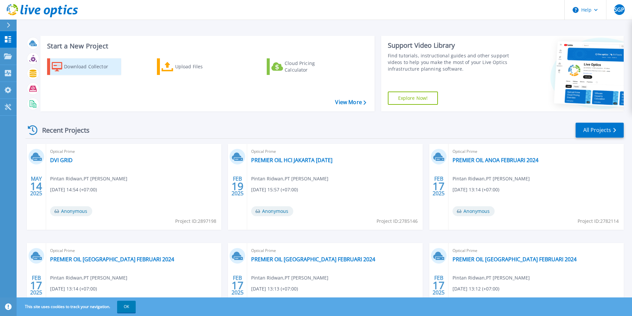
click at [79, 70] on div "Download Collector" at bounding box center [90, 66] width 53 height 13
click at [187, 63] on div "Upload Files" at bounding box center [201, 66] width 53 height 13
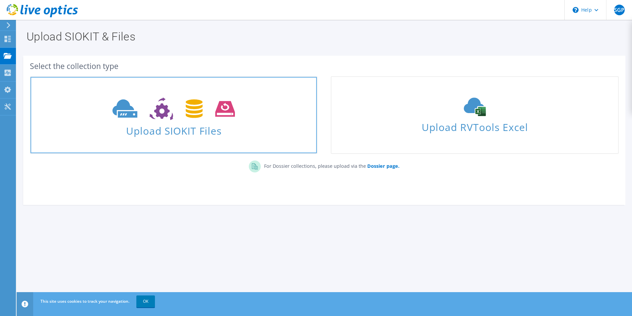
click at [187, 129] on span "Upload SIOKIT Files" at bounding box center [174, 129] width 286 height 14
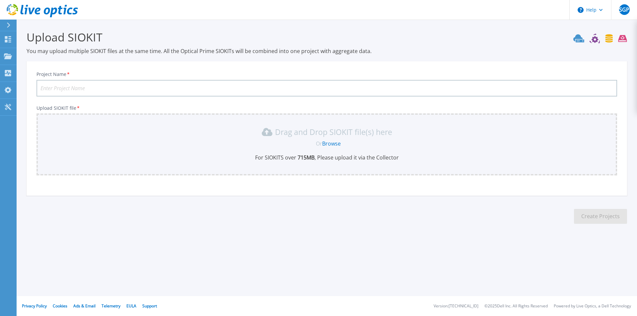
click at [195, 86] on input "Project Name *" at bounding box center [326, 88] width 580 height 17
type input "V"
type input "Juli VDI Grid Har"
click at [29, 54] on p "Projects" at bounding box center [26, 56] width 18 height 17
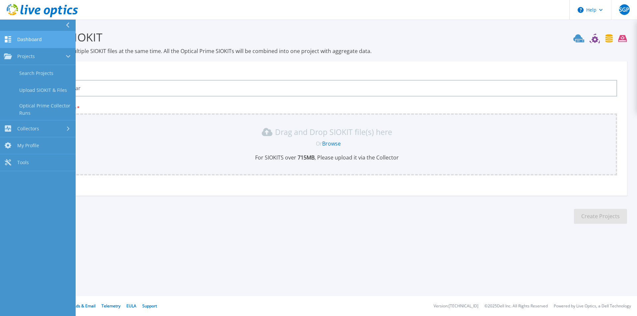
click at [28, 44] on link "Dashboard Dashboard" at bounding box center [38, 39] width 76 height 17
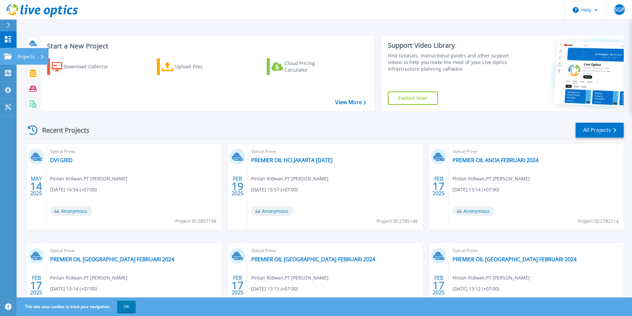
click at [27, 58] on p "Projects" at bounding box center [26, 56] width 18 height 17
click at [170, 69] on icon at bounding box center [168, 67] width 12 height 10
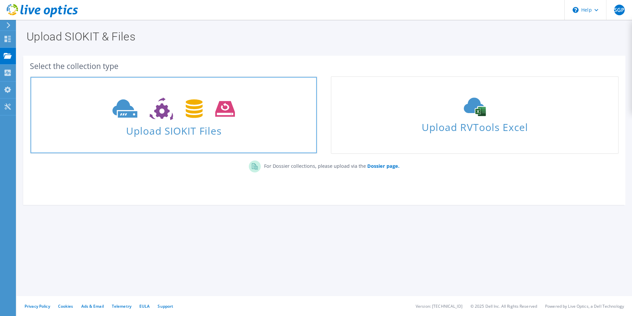
click at [166, 105] on icon at bounding box center [173, 109] width 122 height 23
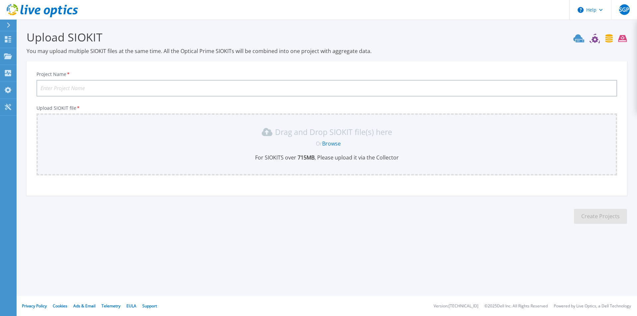
click at [192, 87] on input "Project Name *" at bounding box center [326, 88] width 580 height 17
type input "Premier OIL VDI Grid Juli 2025"
click at [322, 144] on span "Or" at bounding box center [319, 143] width 6 height 7
click at [330, 145] on link "Browse" at bounding box center [331, 143] width 19 height 7
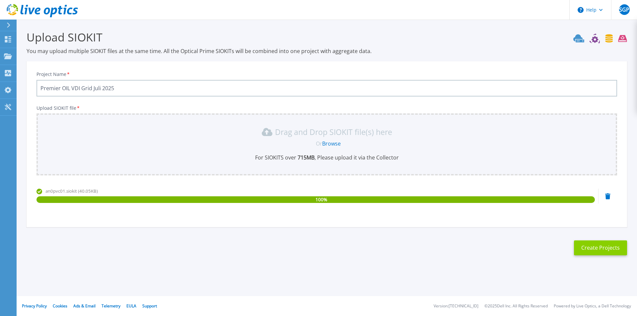
click at [588, 248] on button "Create Projects" at bounding box center [600, 247] width 53 height 15
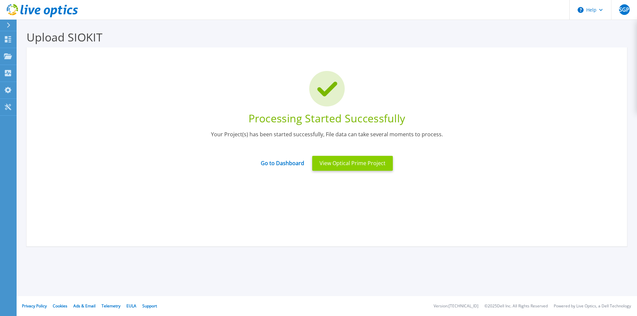
click at [353, 169] on button "View Optical Prime Project" at bounding box center [352, 163] width 81 height 15
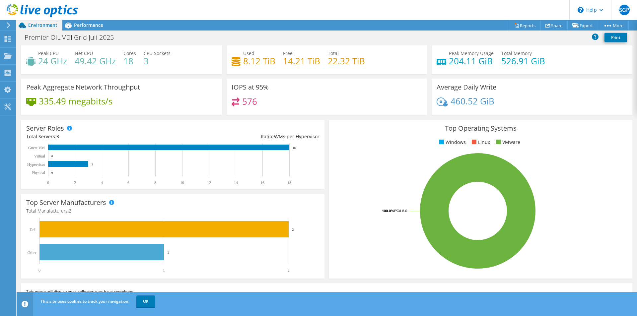
scroll to position [66, 0]
drag, startPoint x: 82, startPoint y: 88, endPoint x: 142, endPoint y: 93, distance: 60.2
click at [142, 93] on div "Peak Aggregate Network Throughput 335.49 megabits/s" at bounding box center [121, 97] width 201 height 36
click at [93, 29] on div "Performance" at bounding box center [85, 25] width 46 height 11
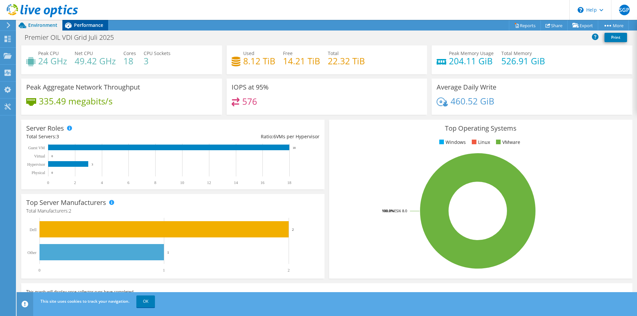
scroll to position [0, 0]
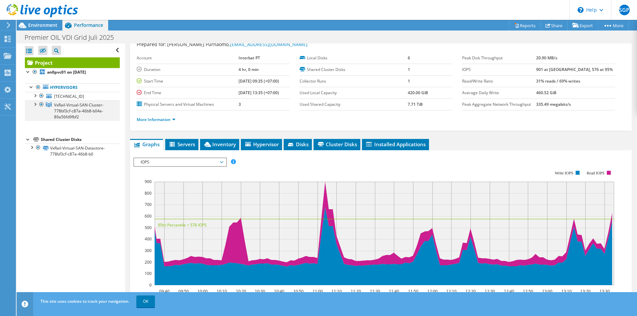
click at [34, 102] on div at bounding box center [35, 103] width 7 height 7
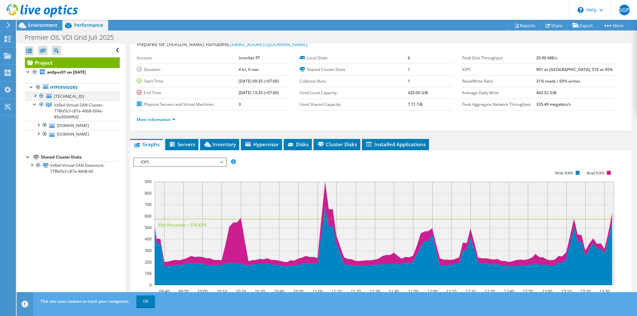
click at [37, 96] on div at bounding box center [35, 95] width 7 height 7
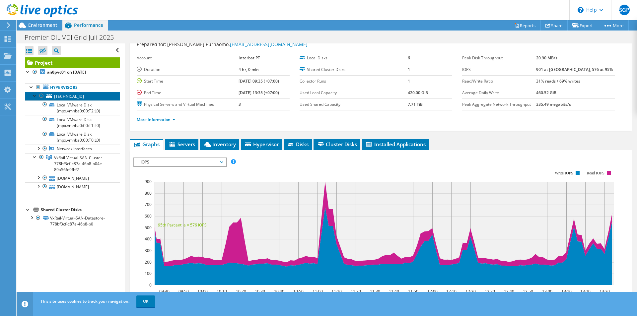
click at [65, 97] on span "10.171.122.144" at bounding box center [69, 97] width 30 height 6
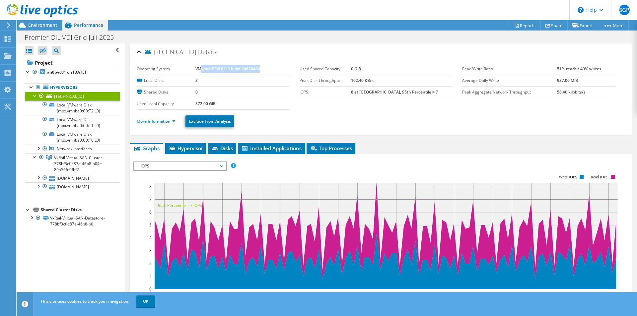
drag, startPoint x: 201, startPoint y: 68, endPoint x: 262, endPoint y: 66, distance: 60.7
click at [262, 66] on td "VMware ESXi 8.0.3 build-24674464" at bounding box center [242, 69] width 94 height 12
drag, startPoint x: 197, startPoint y: 69, endPoint x: 273, endPoint y: 64, distance: 76.5
click at [273, 64] on td "VMware ESXi 8.0.3 build-24674464" at bounding box center [242, 69] width 94 height 12
click at [196, 148] on span "Hypervisor" at bounding box center [185, 148] width 34 height 7
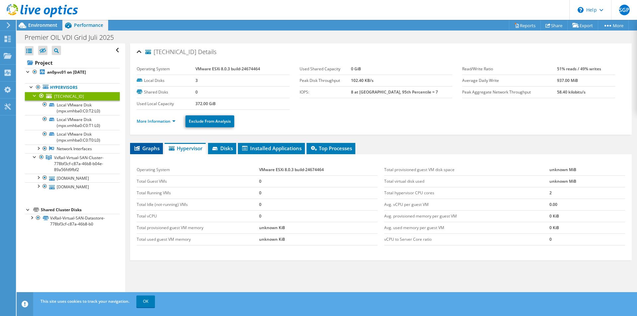
click at [152, 144] on li "Graphs" at bounding box center [146, 148] width 33 height 11
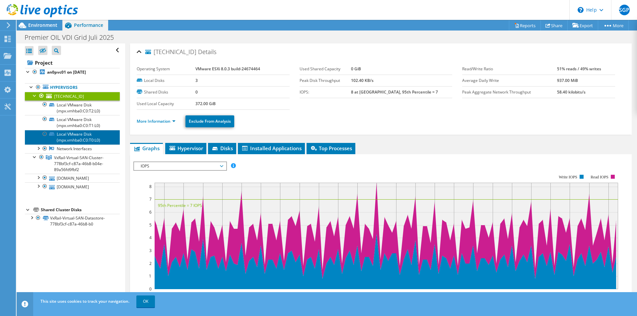
click at [53, 136] on icon at bounding box center [51, 133] width 5 height 3
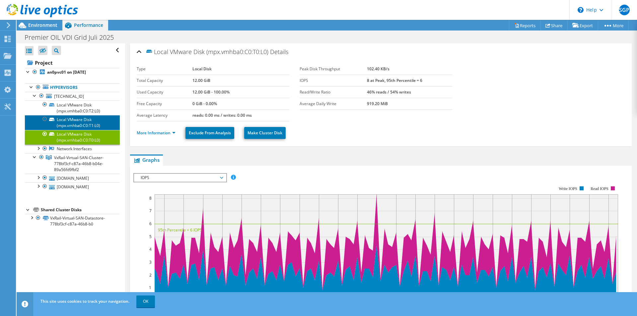
click at [60, 122] on link "Local VMware Disk (mpx.vmhba0:C0:T1:L0)" at bounding box center [72, 122] width 95 height 15
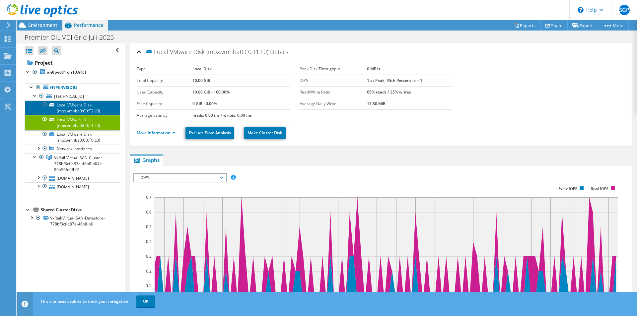
click at [61, 106] on link "Local VMware Disk (mpx.vmhba0:C0:T2:L0)" at bounding box center [72, 107] width 95 height 15
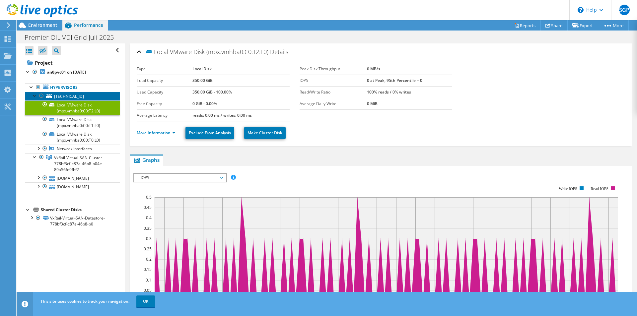
click at [61, 96] on span "10.171.122.144" at bounding box center [69, 97] width 30 height 6
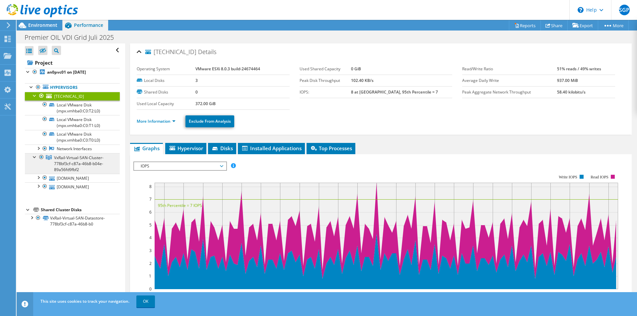
click at [61, 167] on span "VxRail-Virtual-SAN-Cluster-778bf3cf-c87a-46b8-b04e-89a56fd9fbf2" at bounding box center [78, 164] width 49 height 18
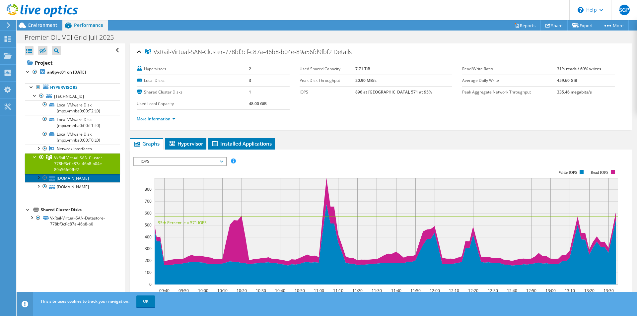
click at [63, 177] on link "an0pesx02.he.harbourenergy.com" at bounding box center [72, 178] width 95 height 9
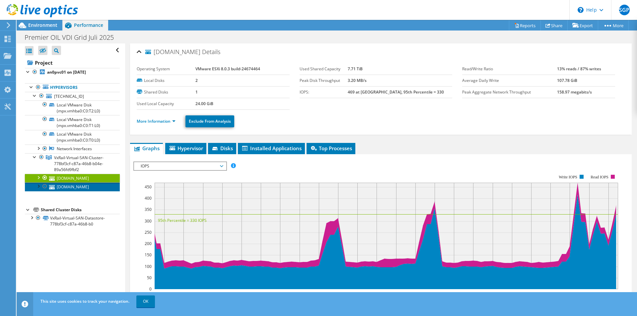
click at [112, 188] on link "an0pesx03.he.harbourenergy.com" at bounding box center [72, 186] width 95 height 9
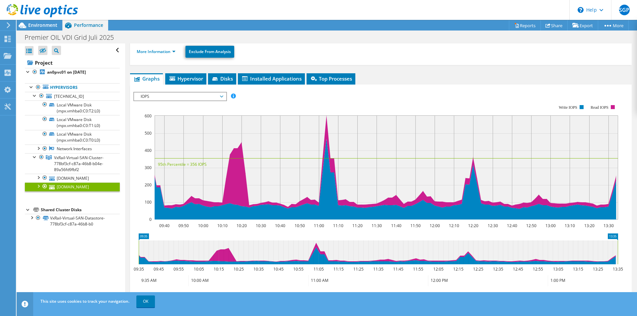
scroll to position [70, 0]
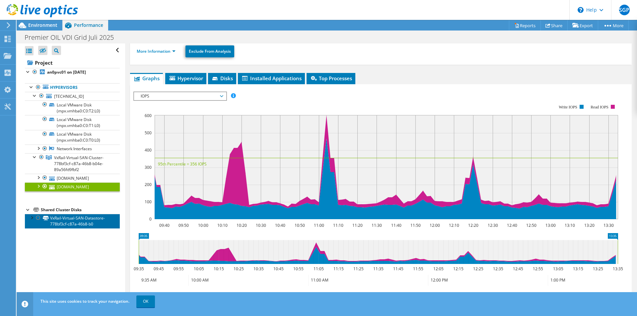
click at [63, 226] on link "VxRail-Virtual-SAN-Datastore-778bf3cf-c87a-46b8-b0" at bounding box center [72, 221] width 95 height 15
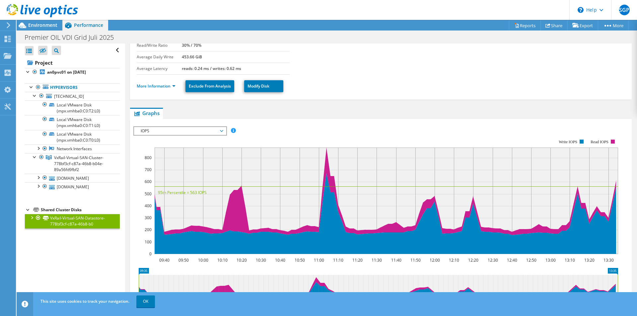
click at [30, 21] on div at bounding box center [39, 11] width 78 height 22
click at [30, 24] on span "Environment" at bounding box center [42, 25] width 29 height 6
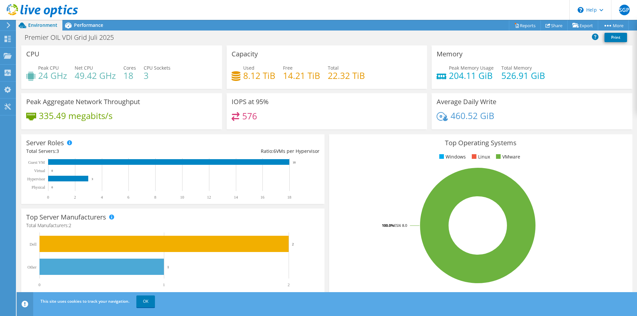
scroll to position [15, 0]
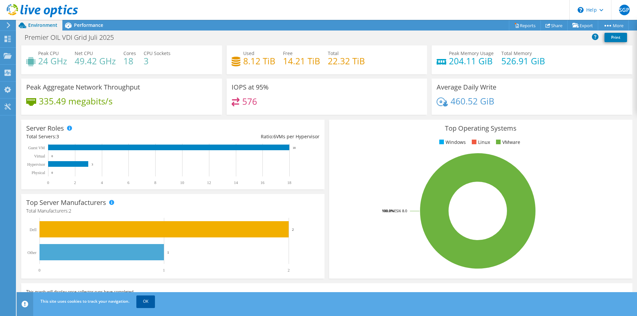
click at [143, 299] on link "OK" at bounding box center [145, 302] width 19 height 12
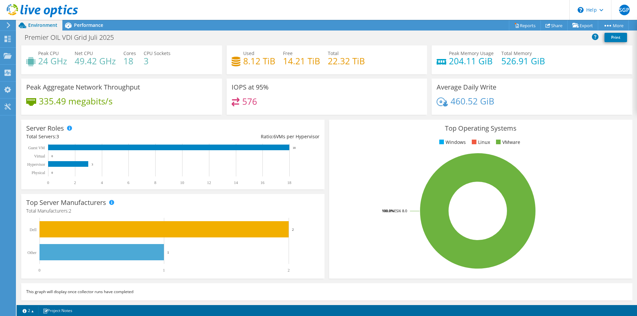
scroll to position [143, 0]
click at [96, 29] on div "Performance" at bounding box center [85, 25] width 46 height 11
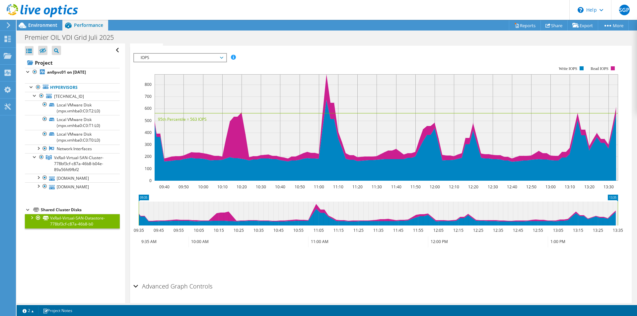
scroll to position [0, 0]
click at [48, 28] on span "Environment" at bounding box center [42, 25] width 29 height 6
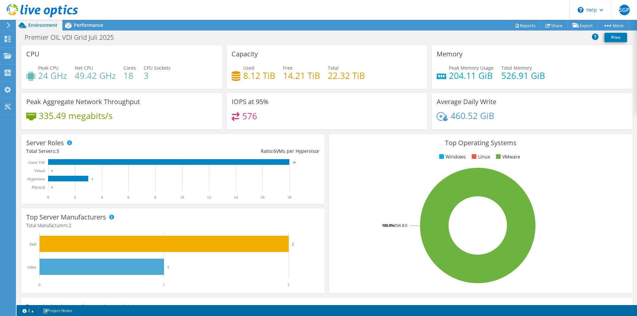
scroll to position [15, 0]
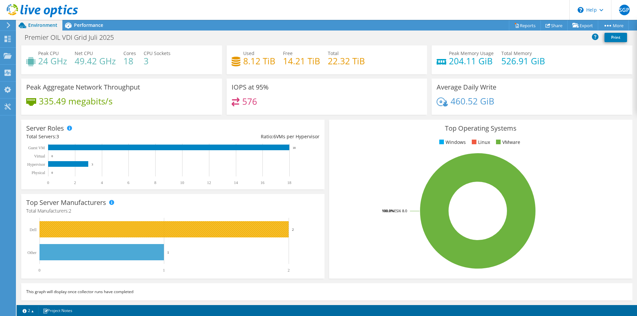
click at [271, 232] on rect at bounding box center [163, 229] width 249 height 16
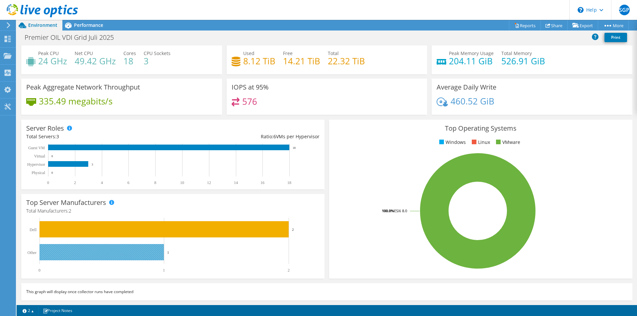
drag, startPoint x: 271, startPoint y: 232, endPoint x: 136, endPoint y: 255, distance: 137.2
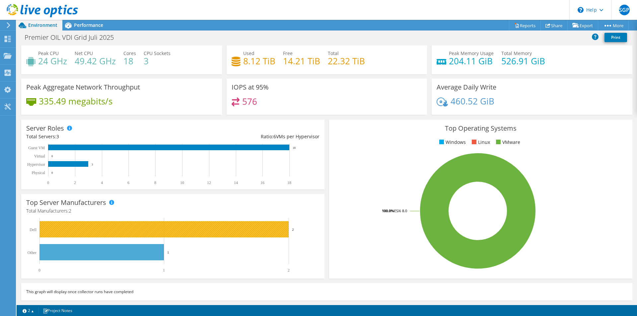
click at [138, 237] on rect at bounding box center [163, 229] width 249 height 16
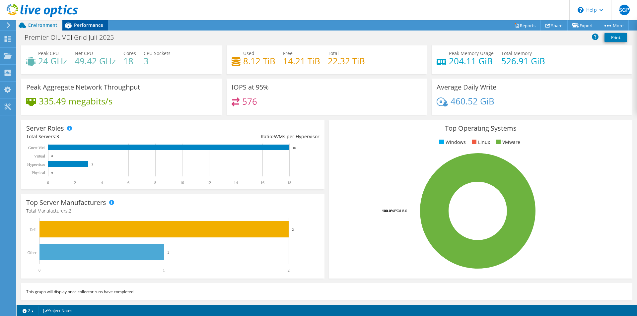
click at [78, 24] on span "Performance" at bounding box center [88, 25] width 29 height 6
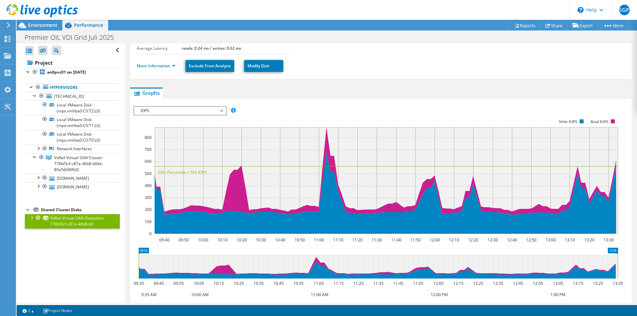
scroll to position [0, 0]
click at [47, 73] on b "an0pvc01 on 8/10/2025" at bounding box center [66, 72] width 39 height 6
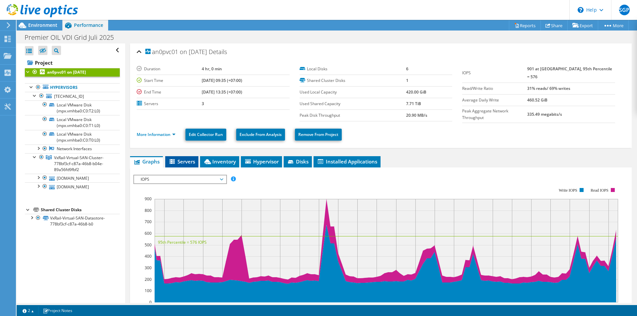
click at [180, 158] on span "Servers" at bounding box center [181, 161] width 27 height 7
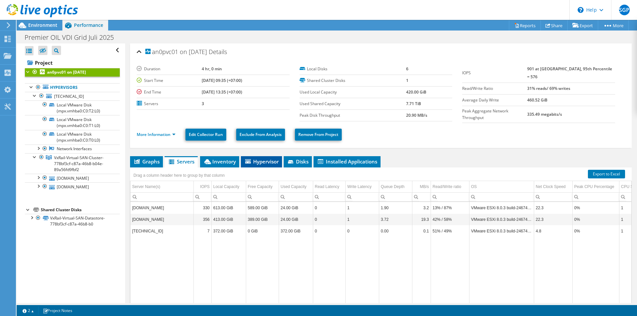
click at [263, 161] on span "Hypervisor" at bounding box center [261, 161] width 34 height 7
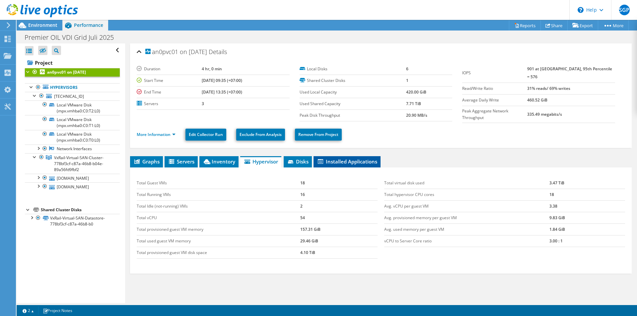
click at [338, 162] on span "Installed Applications" at bounding box center [347, 161] width 60 height 7
